Goal: Information Seeking & Learning: Learn about a topic

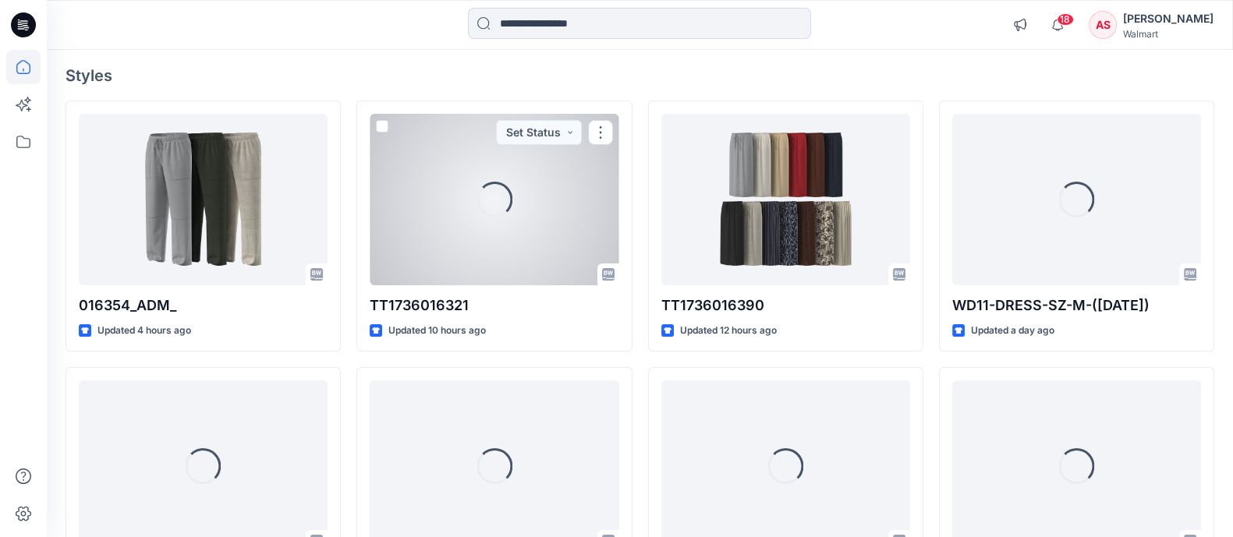
scroll to position [120, 0]
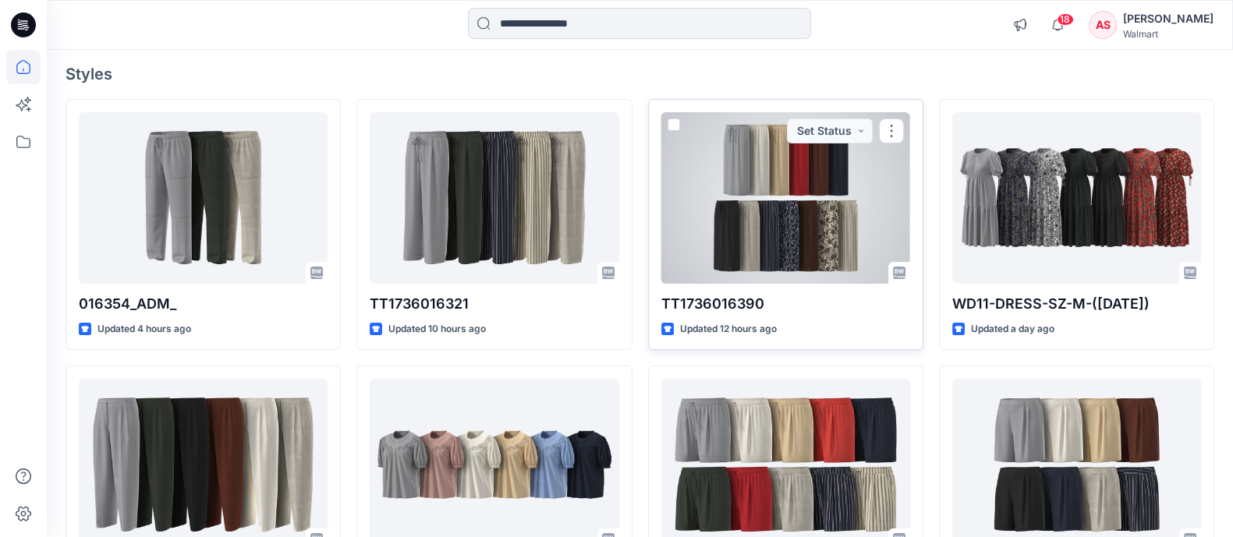
click at [815, 232] on div at bounding box center [785, 198] width 249 height 172
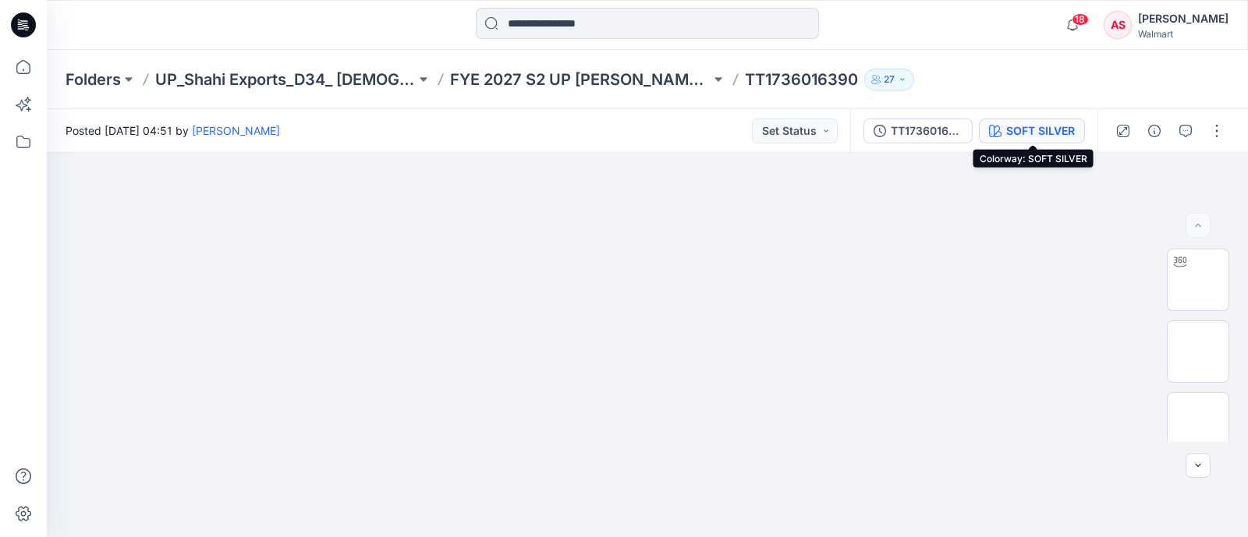
click at [1056, 135] on div "SOFT SILVER" at bounding box center [1040, 130] width 69 height 17
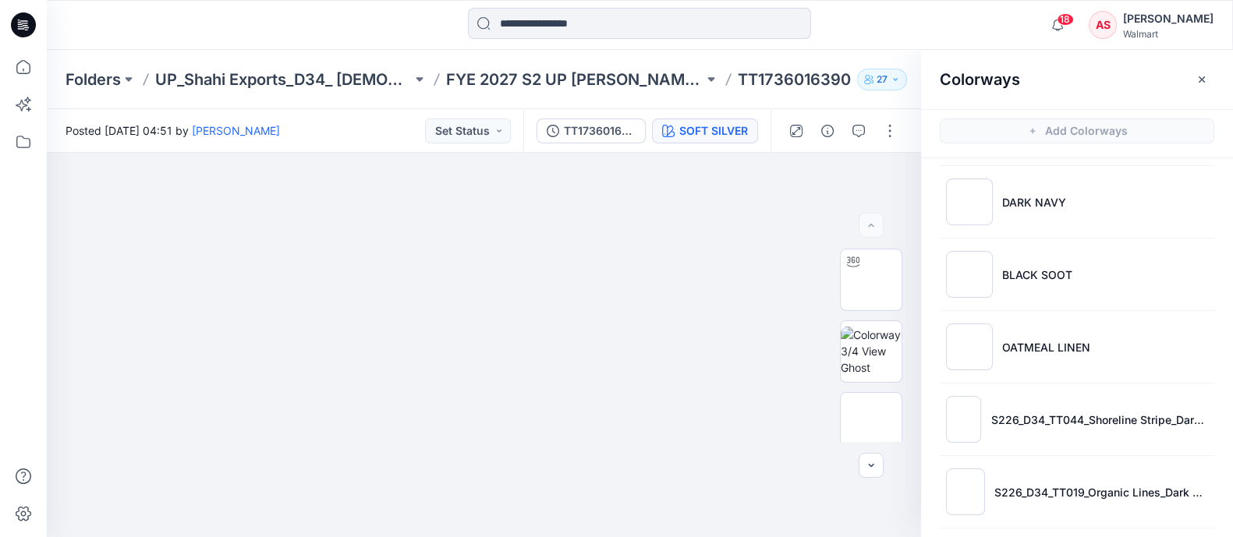
scroll to position [377, 0]
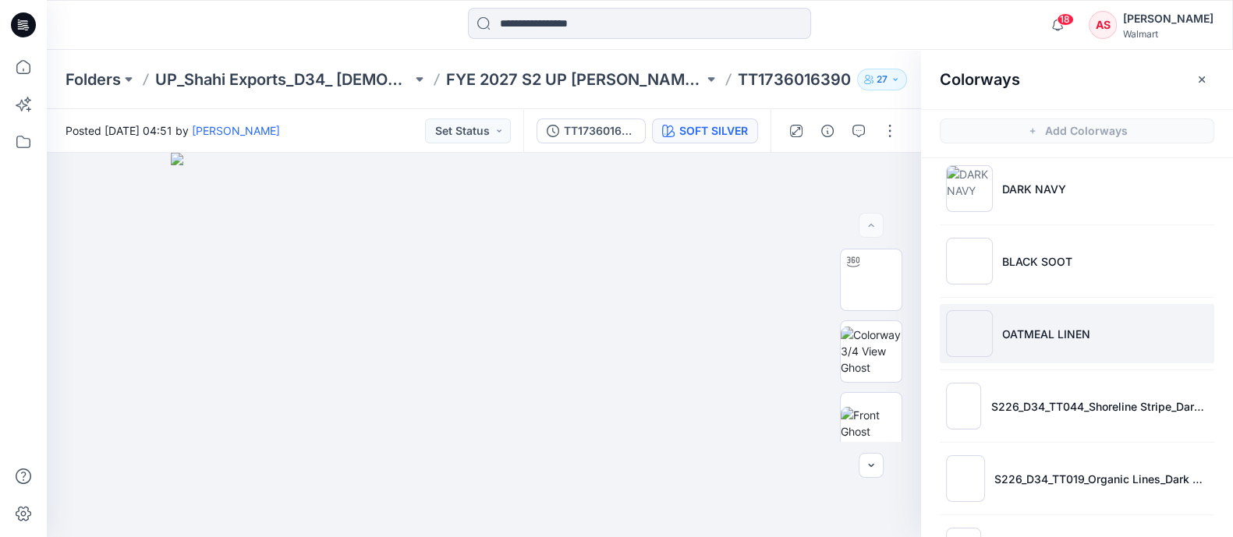
click at [1029, 331] on p "OATMEAL LINEN" at bounding box center [1046, 334] width 88 height 16
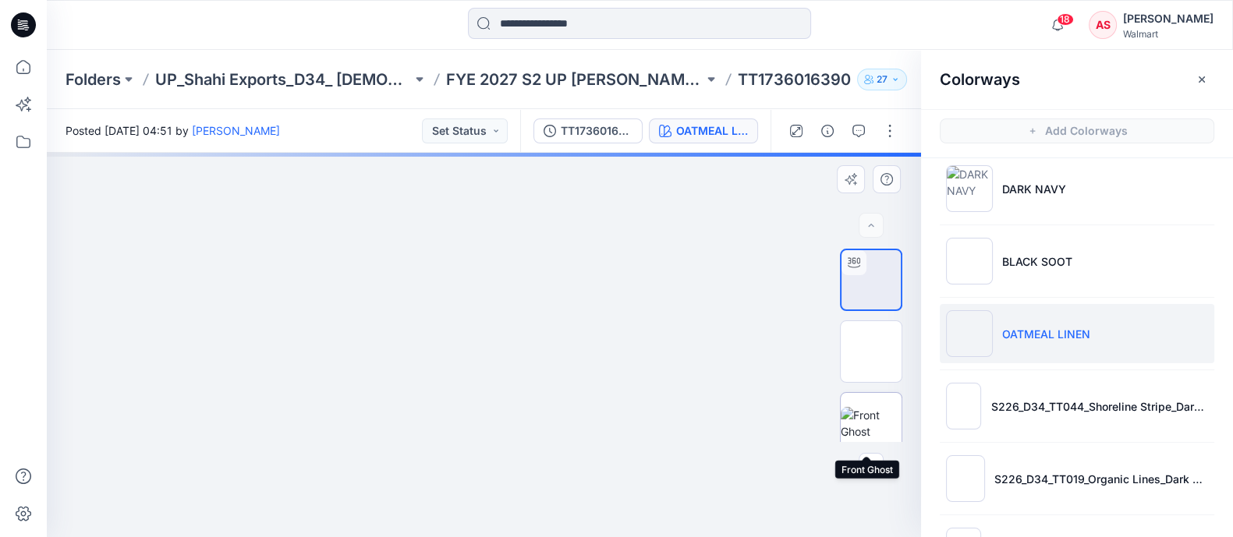
click at [866, 407] on img at bounding box center [871, 423] width 61 height 33
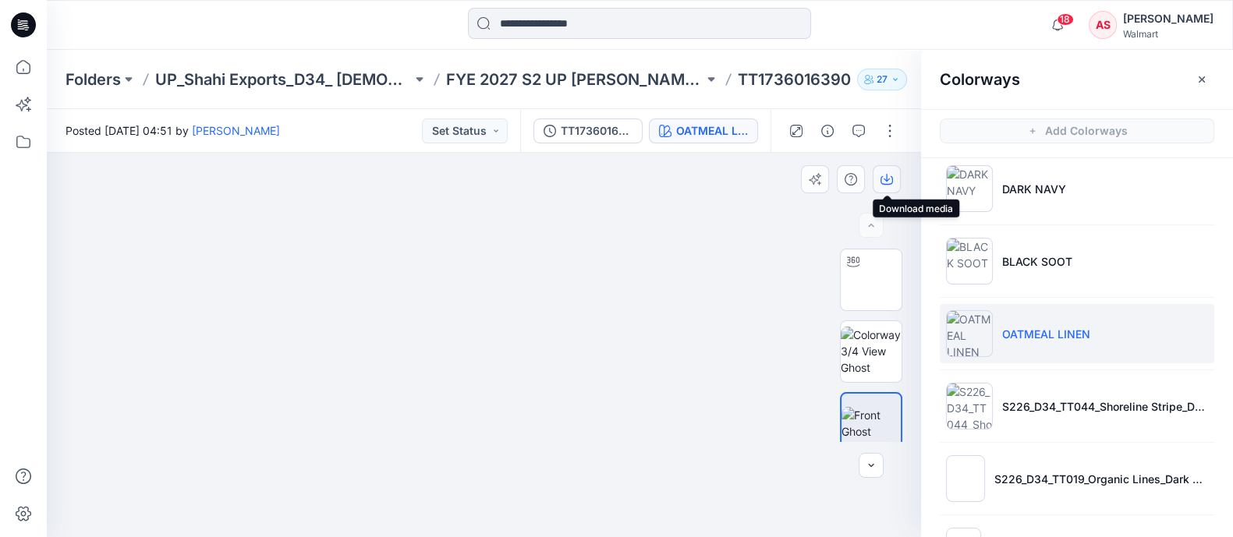
click at [891, 175] on icon "button" at bounding box center [886, 179] width 12 height 12
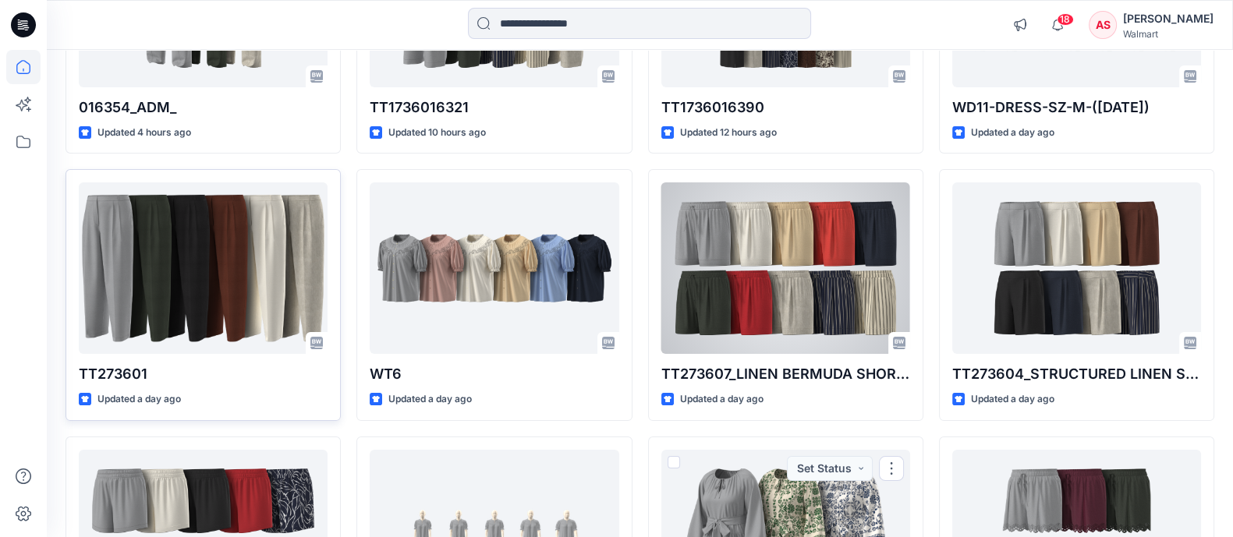
scroll to position [292, 0]
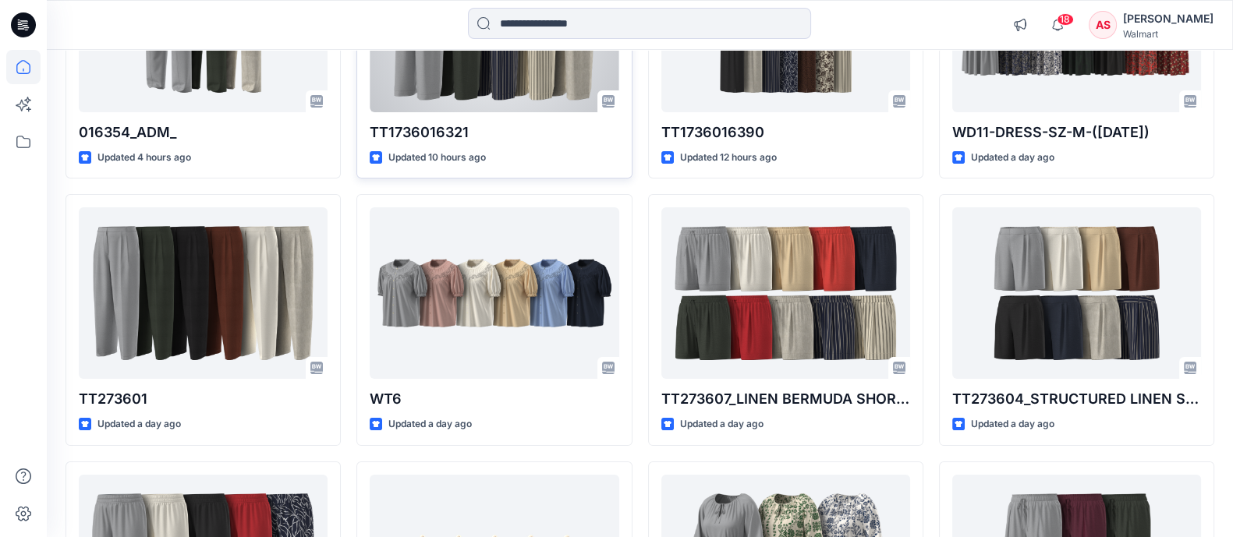
click at [477, 122] on p "TT1736016321" at bounding box center [494, 133] width 249 height 22
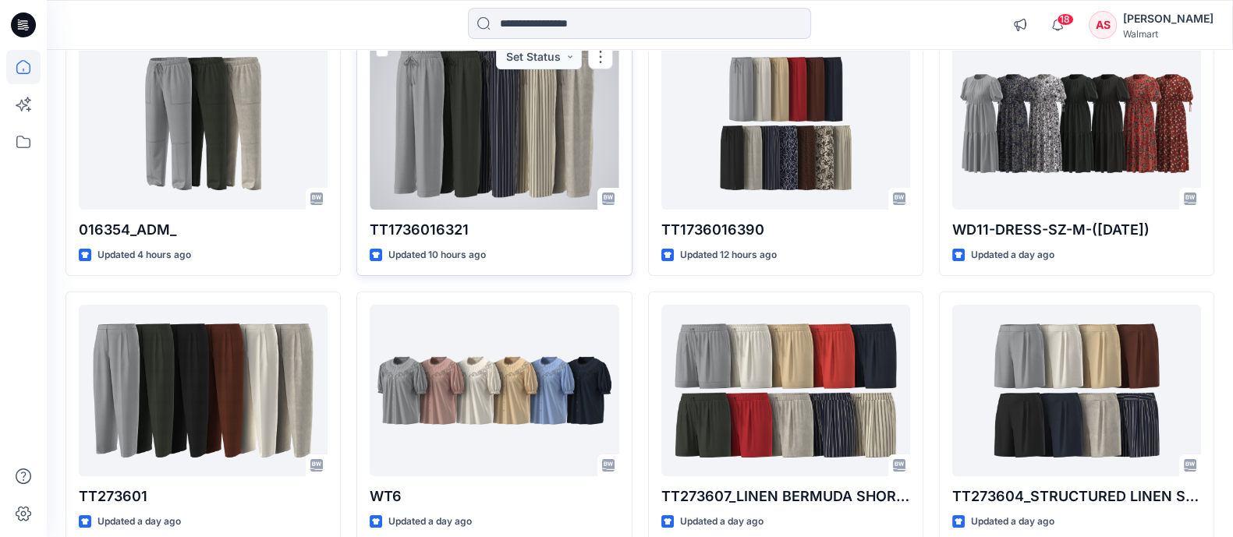
scroll to position [194, 0]
click at [538, 104] on div at bounding box center [494, 124] width 249 height 172
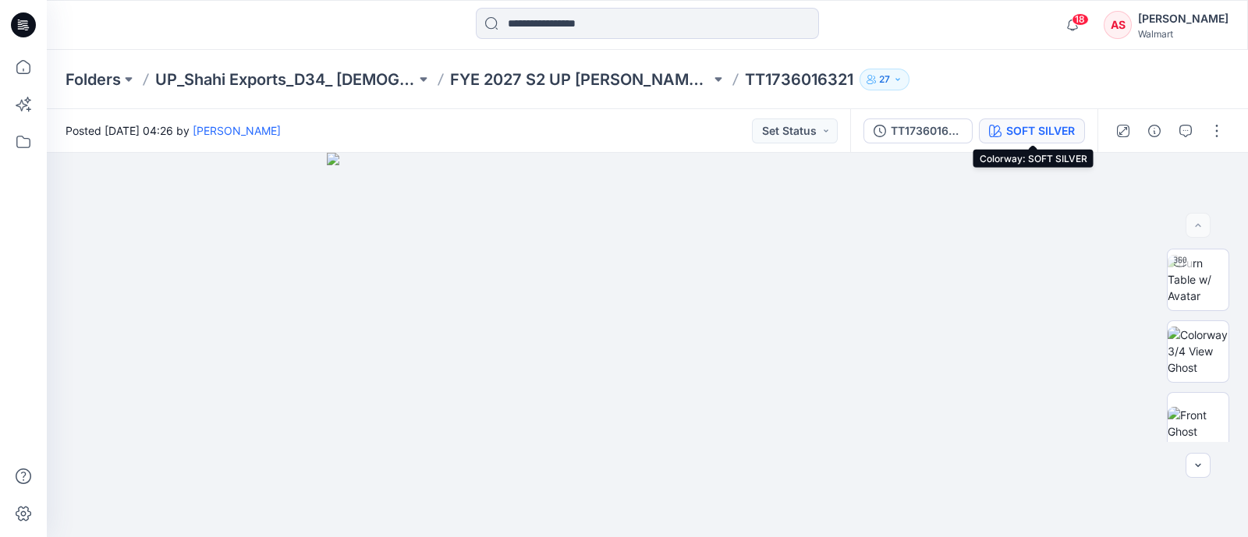
click at [1068, 129] on div "SOFT SILVER" at bounding box center [1040, 130] width 69 height 17
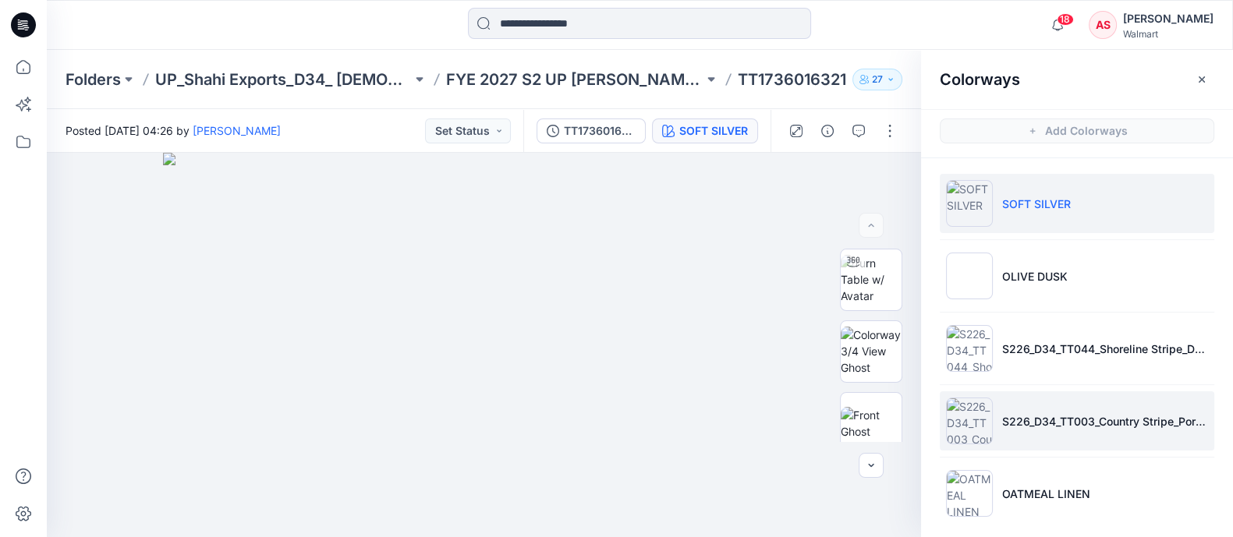
click at [977, 412] on li "S226_D34_TT003_Country Stripe_Porcelain Beige_Black Soot_8cm (1)" at bounding box center [1077, 420] width 274 height 59
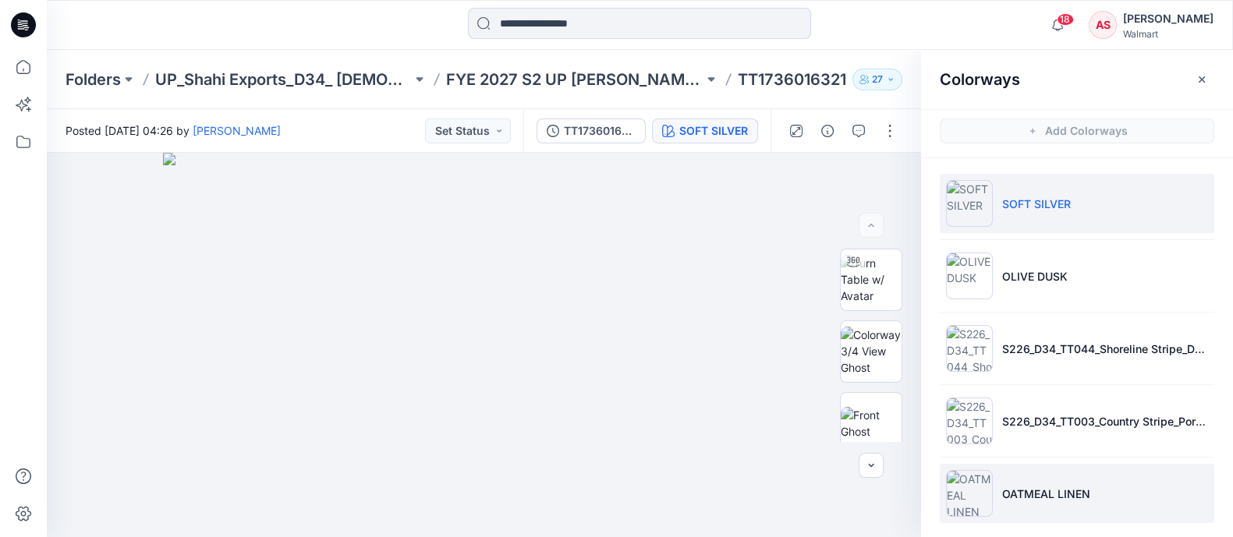
click at [995, 494] on li "OATMEAL LINEN" at bounding box center [1077, 493] width 274 height 59
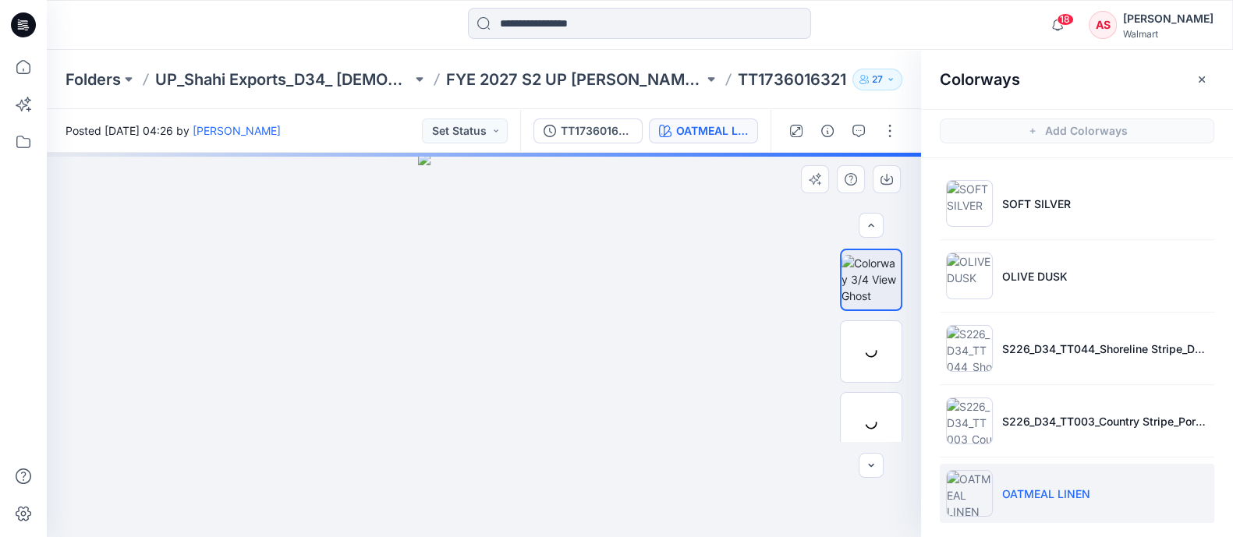
scroll to position [37, 0]
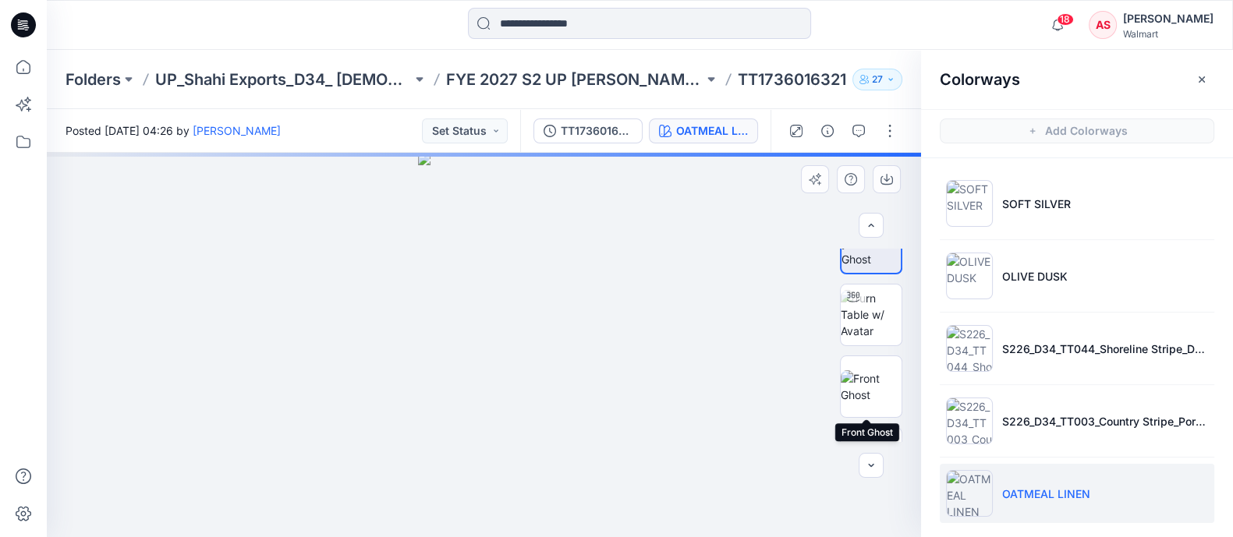
click at [869, 388] on img at bounding box center [871, 386] width 61 height 33
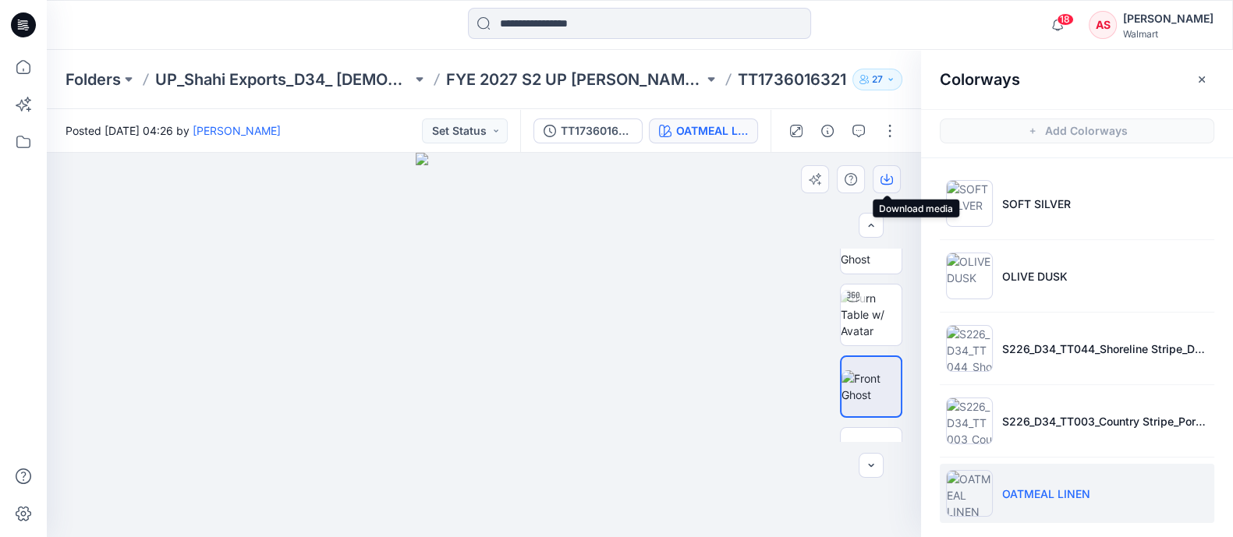
click at [893, 185] on button "button" at bounding box center [886, 179] width 28 height 28
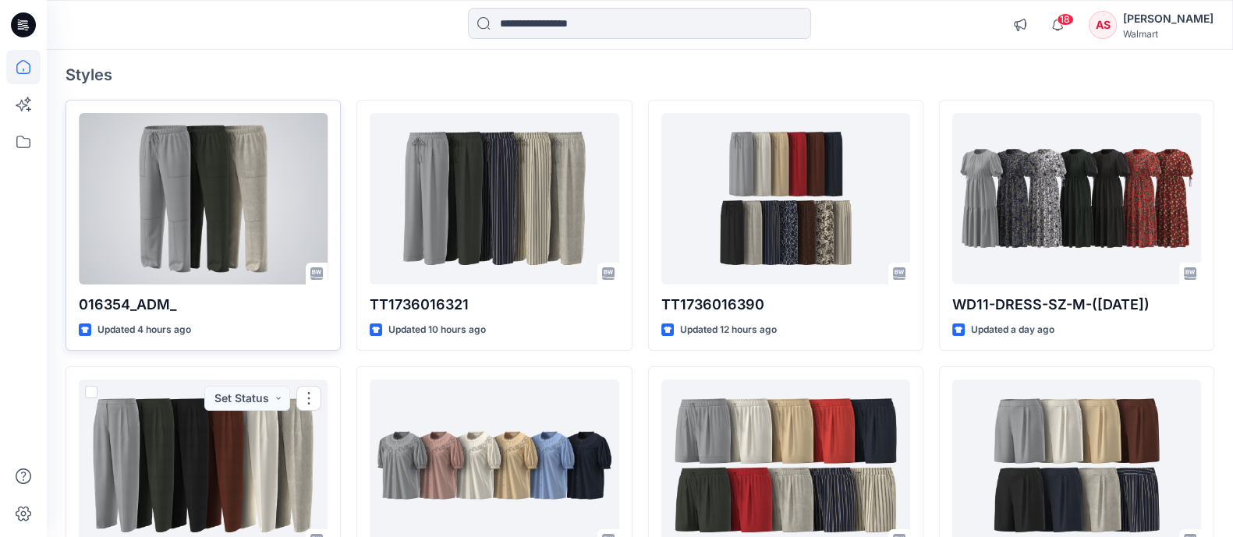
scroll to position [117, 0]
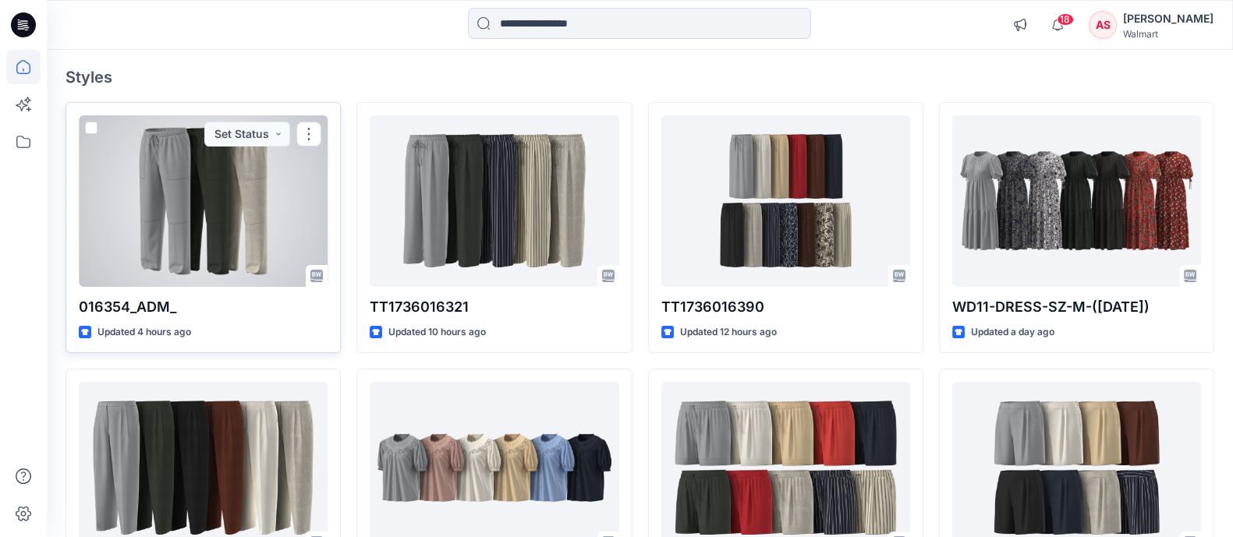
click at [230, 170] on div at bounding box center [203, 201] width 249 height 172
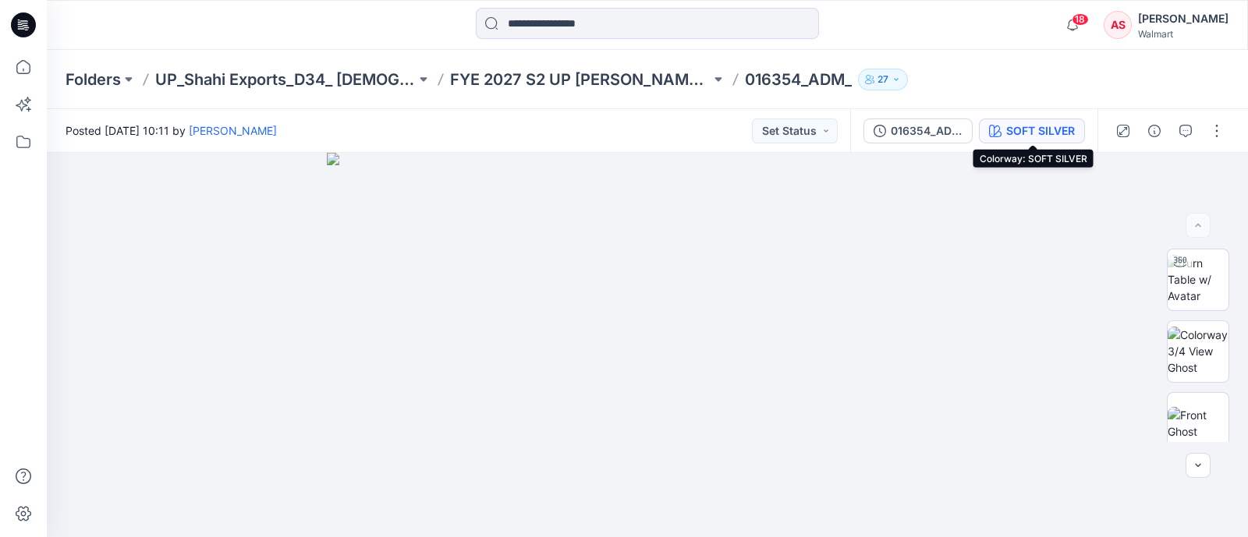
click at [1025, 133] on div "SOFT SILVER" at bounding box center [1040, 130] width 69 height 17
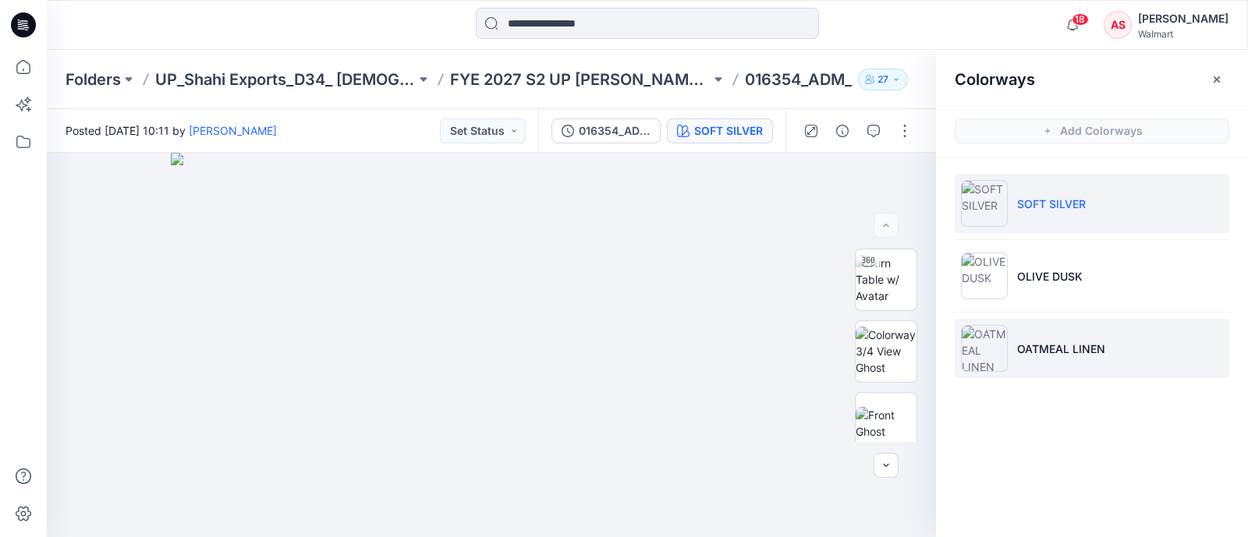
click at [1042, 335] on li "OATMEAL LINEN" at bounding box center [1091, 348] width 274 height 59
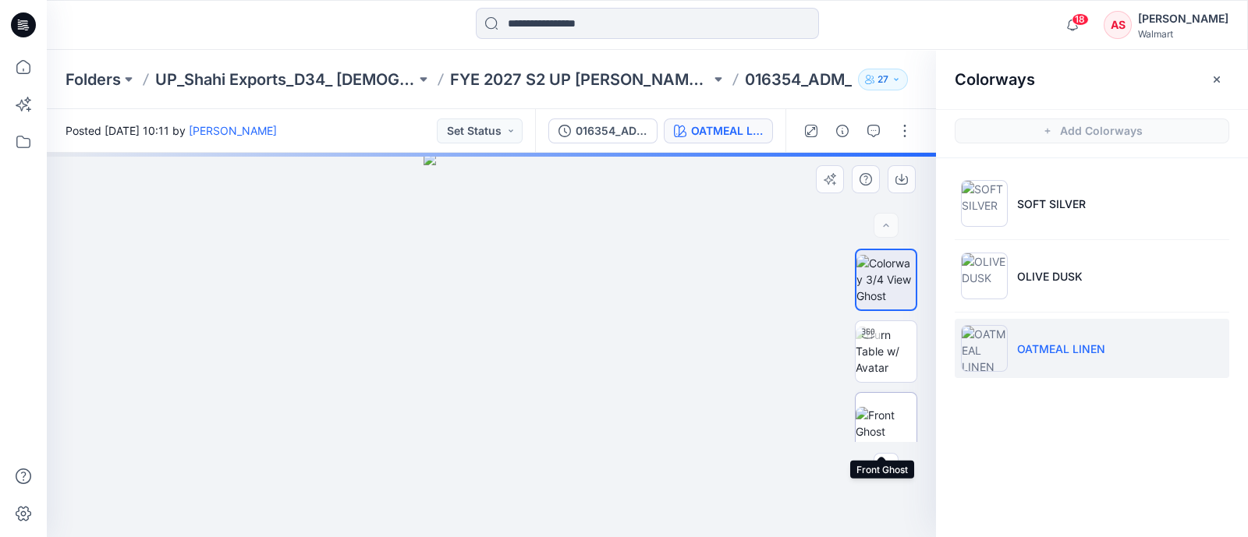
click at [873, 407] on img at bounding box center [885, 423] width 61 height 33
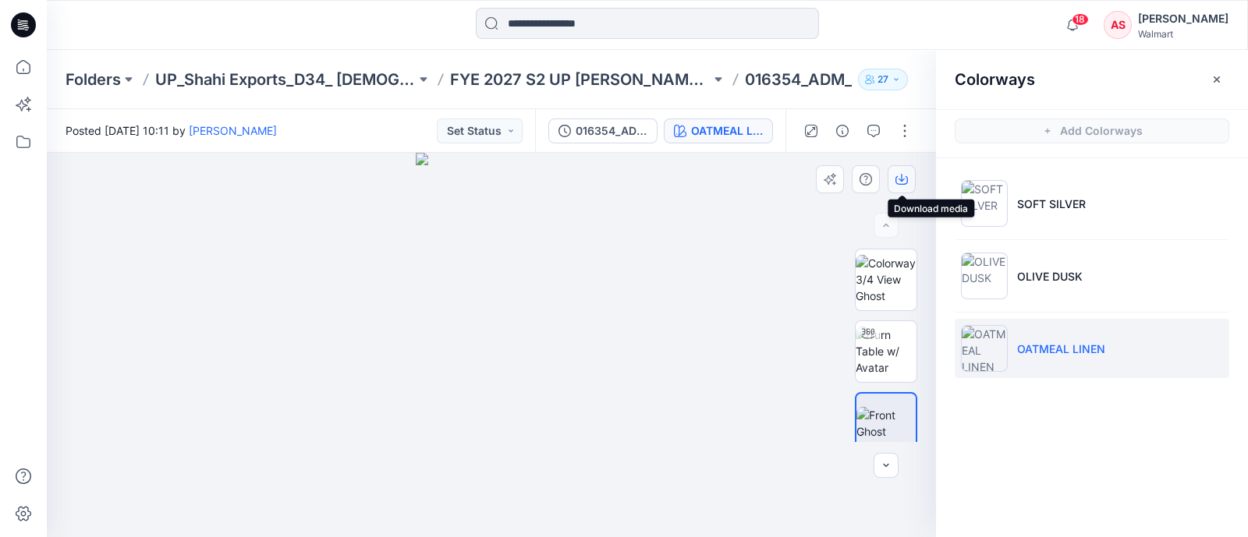
click at [900, 178] on icon "button" at bounding box center [901, 179] width 12 height 12
click at [901, 182] on icon "button" at bounding box center [901, 179] width 12 height 12
